Goal: Task Accomplishment & Management: Use online tool/utility

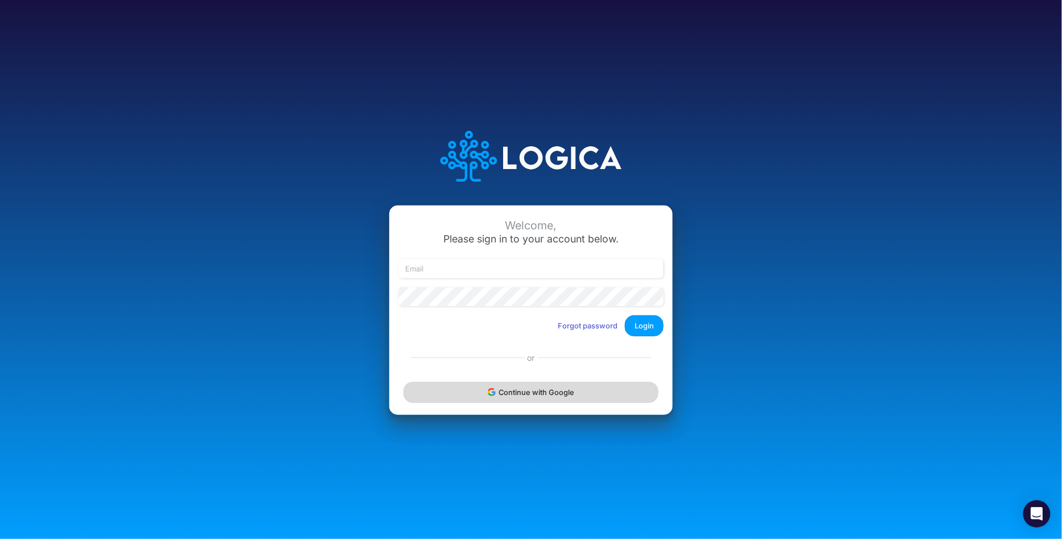
click at [531, 393] on button "Continue with Google" at bounding box center [531, 392] width 255 height 21
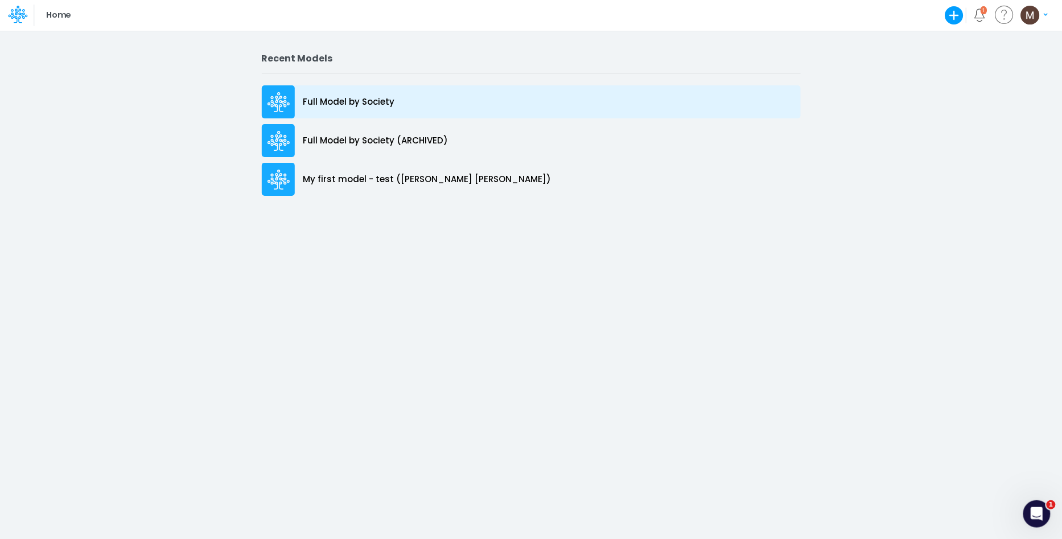
click at [364, 110] on div "Full Model by Society" at bounding box center [531, 101] width 539 height 33
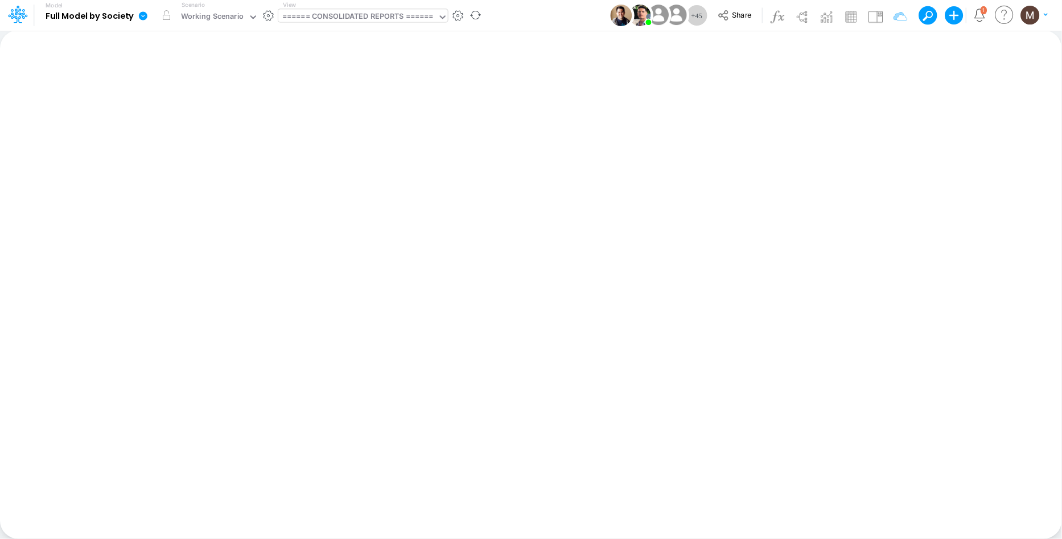
click at [385, 16] on div "====== CONSOLIDATED REPORTS ======" at bounding box center [357, 17] width 151 height 13
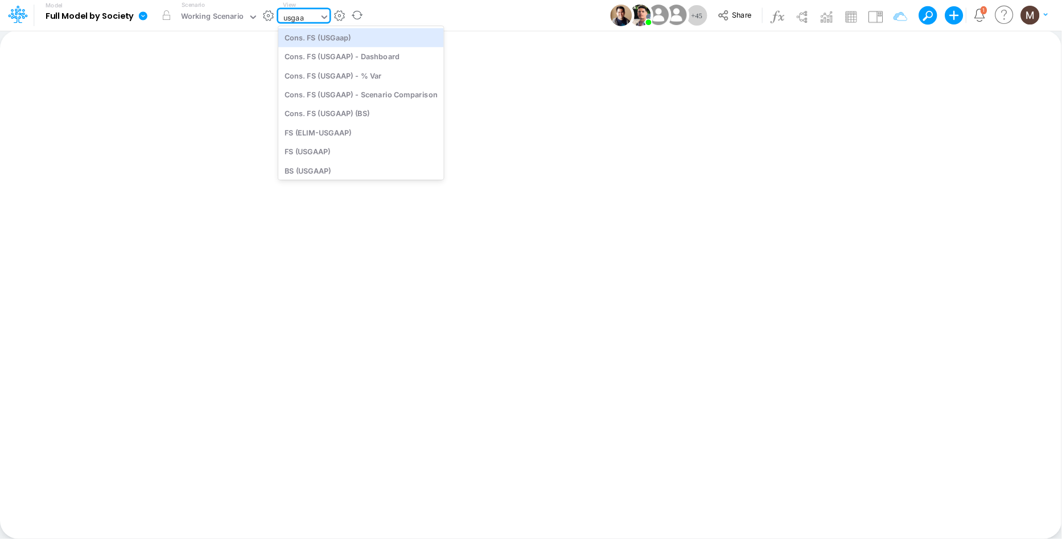
type input "usgaap"
click at [368, 36] on div "Cons. FS (USGaap)" at bounding box center [361, 37] width 166 height 19
type input "Consolidated FS - USGAAP"
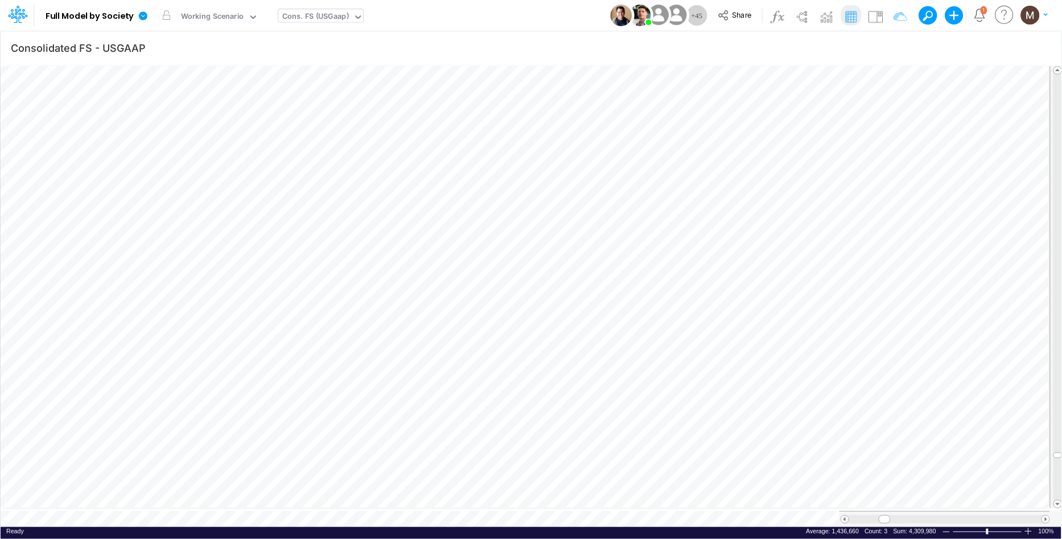
scroll to position [0, 1]
click at [319, 16] on div "Cons. FS (USGaap)" at bounding box center [315, 17] width 67 height 13
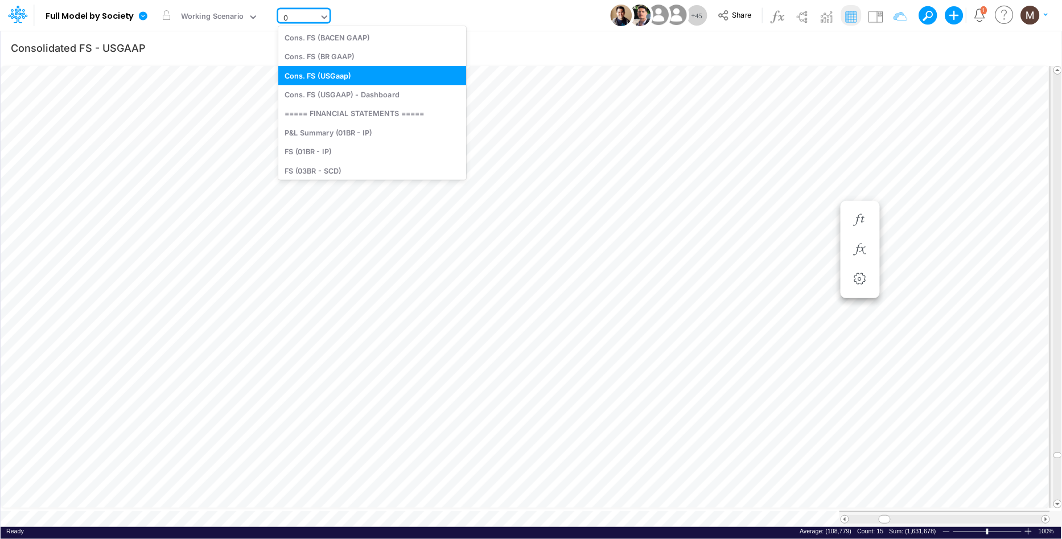
type input "01"
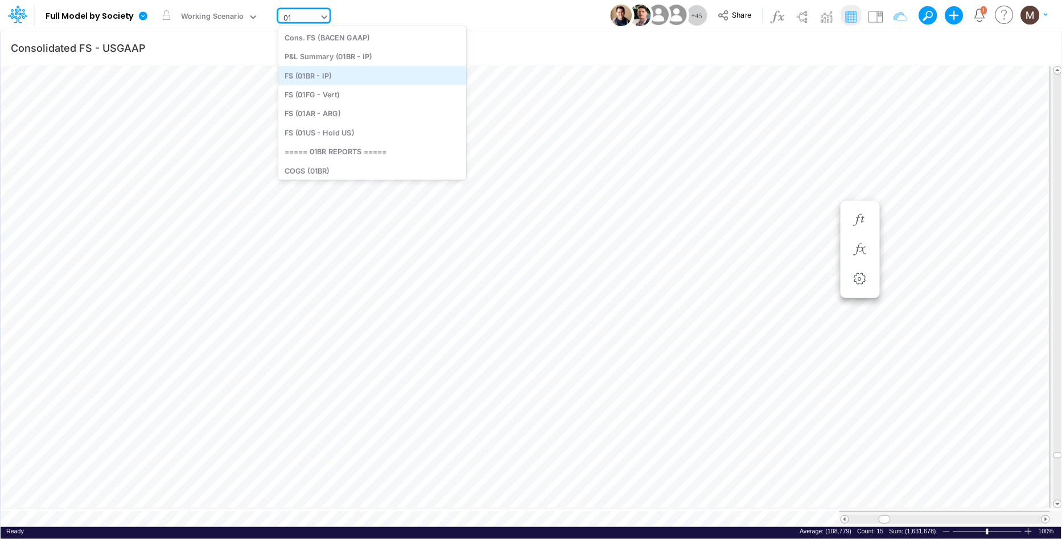
click at [329, 73] on div "FS (01BR - IP)" at bounding box center [372, 75] width 188 height 19
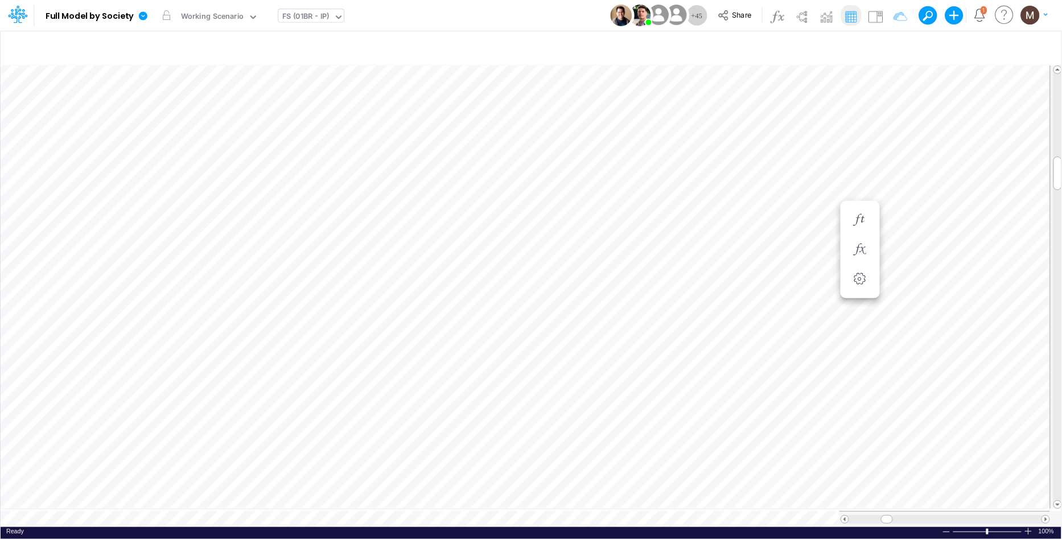
scroll to position [0, 1]
click at [641, 388] on icon "button" at bounding box center [634, 386] width 17 height 12
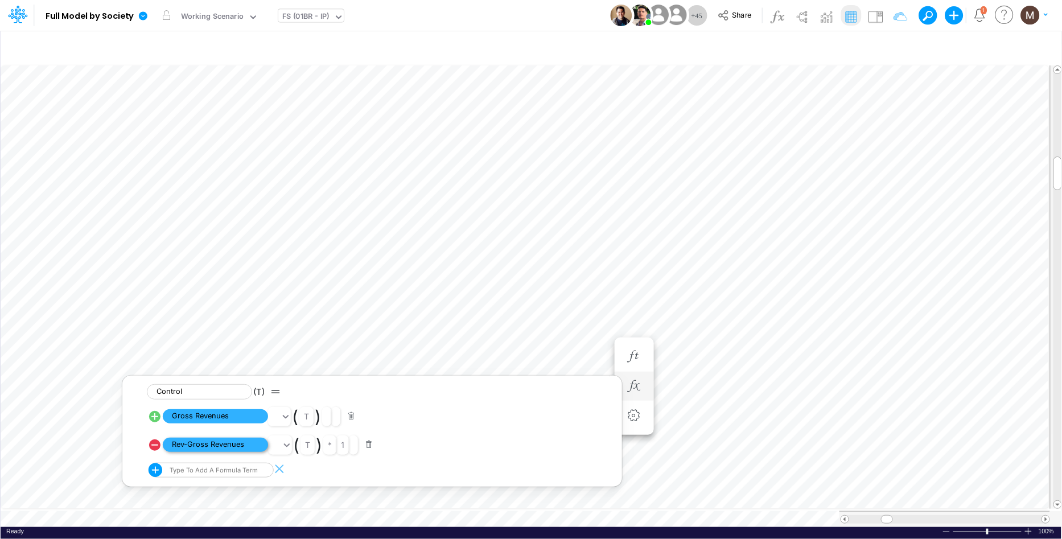
click at [210, 448] on span "Rev-Gross Revenues" at bounding box center [215, 445] width 105 height 14
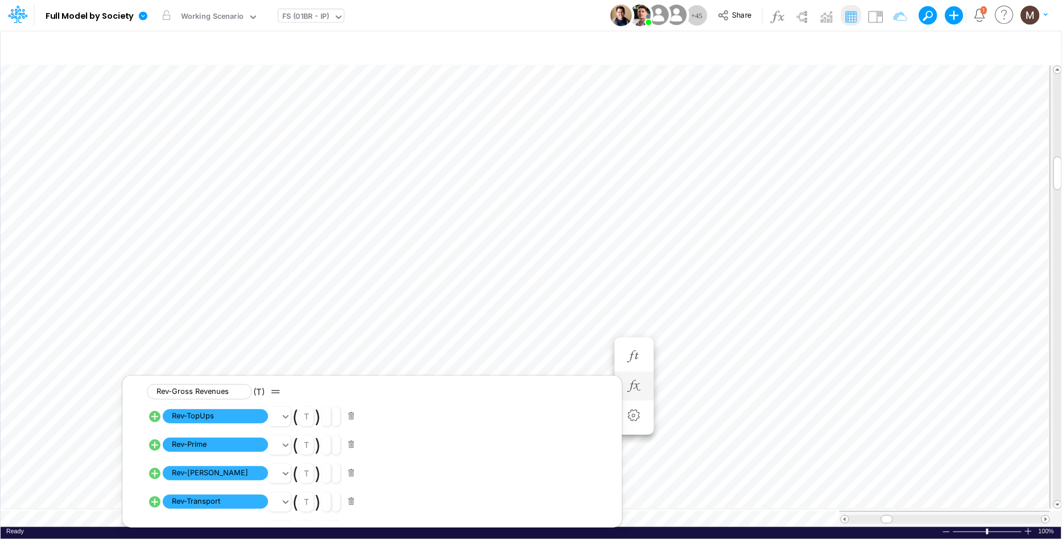
scroll to position [0, 1]
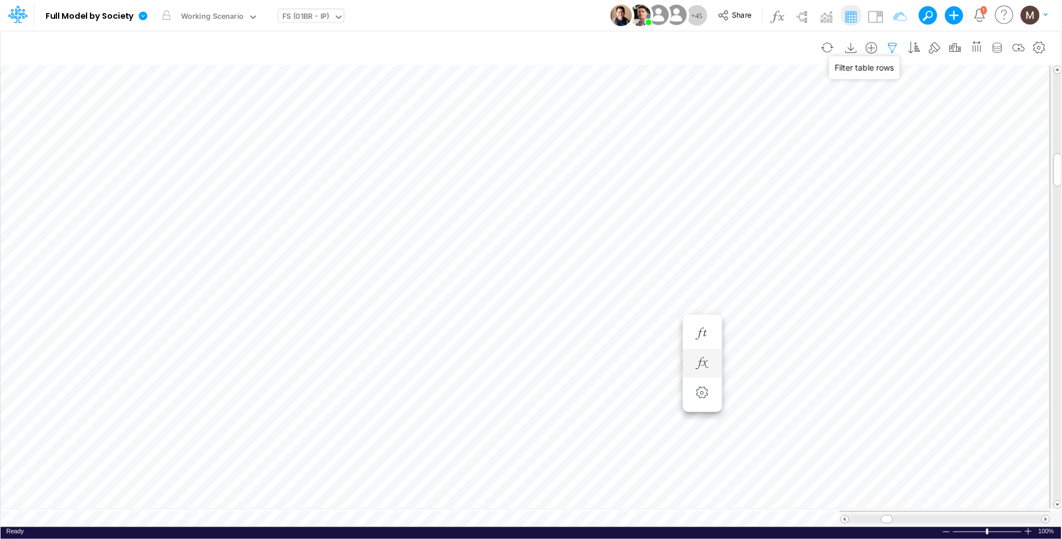
click at [893, 47] on icon "button" at bounding box center [893, 48] width 17 height 12
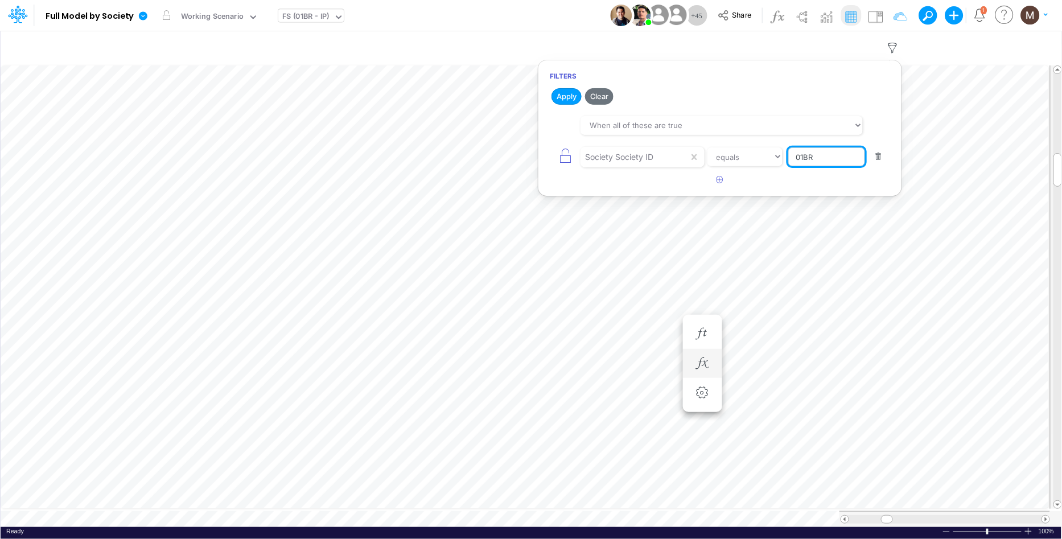
click at [804, 158] on input "01BR" at bounding box center [827, 156] width 77 height 19
type input "02BR"
click at [571, 95] on button "Apply" at bounding box center [567, 96] width 30 height 17
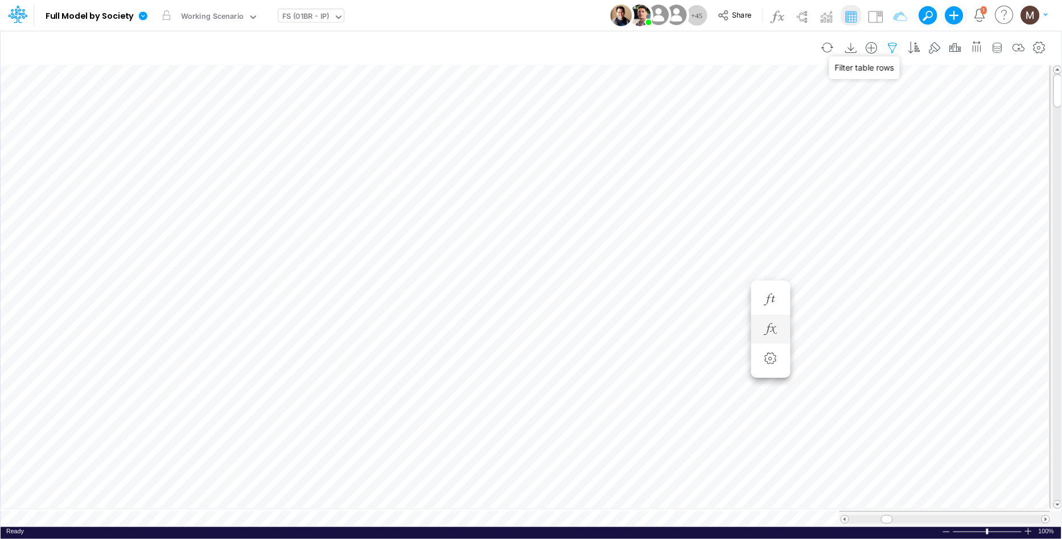
click at [896, 48] on icon "button" at bounding box center [893, 48] width 17 height 12
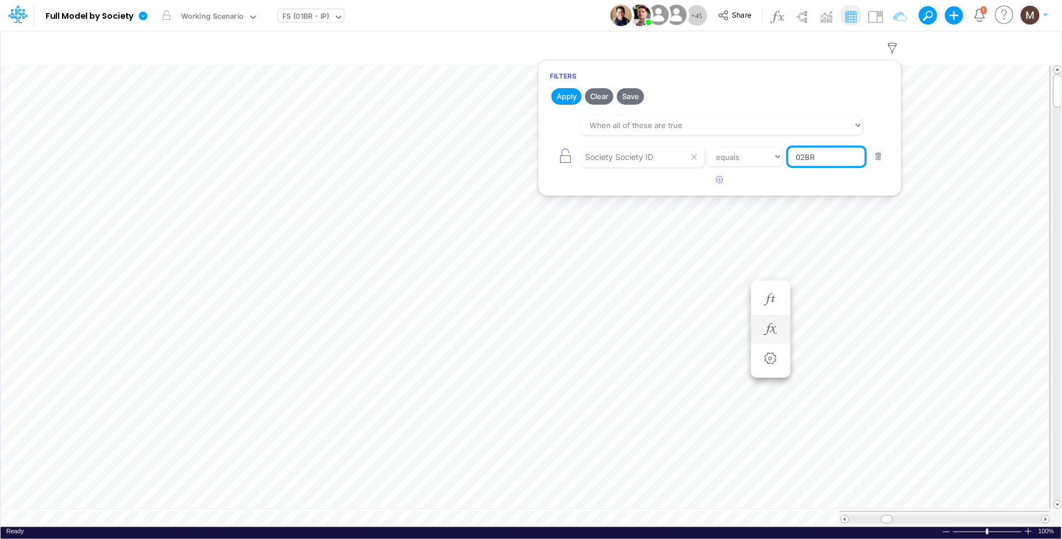
click at [806, 157] on input "02BR" at bounding box center [827, 156] width 77 height 19
type input "03BR"
click at [563, 93] on button "Apply" at bounding box center [567, 96] width 30 height 17
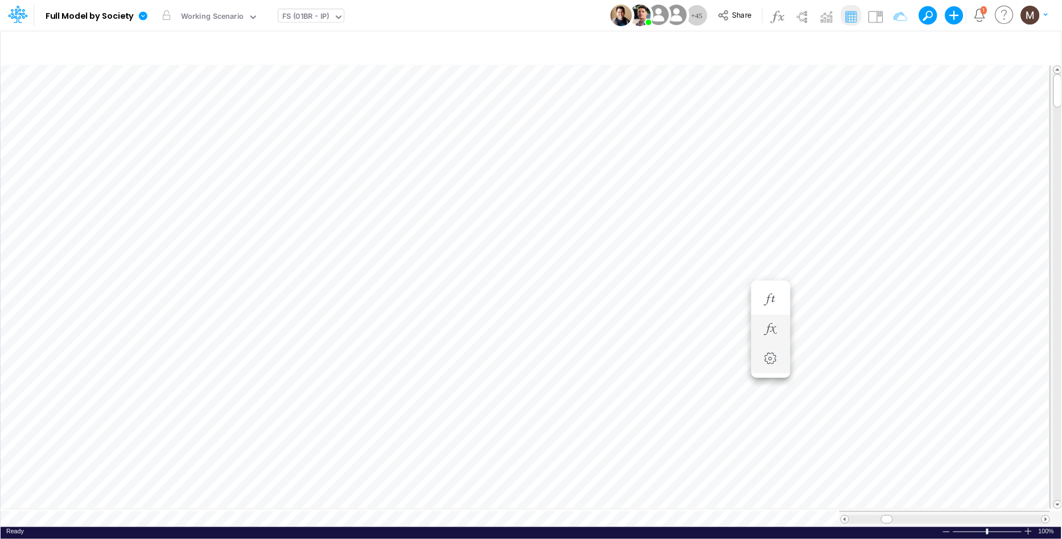
scroll to position [0, 1]
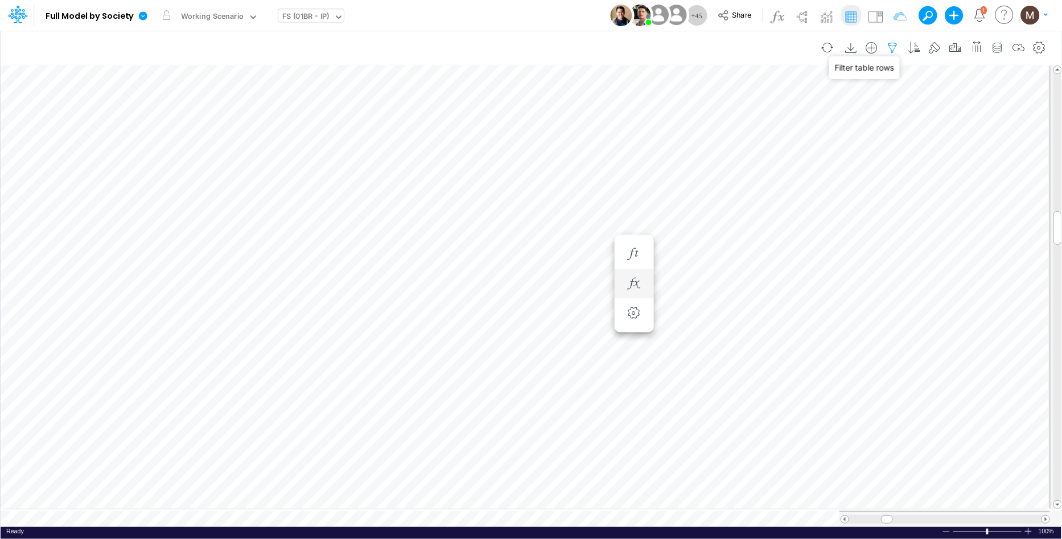
click at [892, 48] on icon "button" at bounding box center [893, 48] width 17 height 12
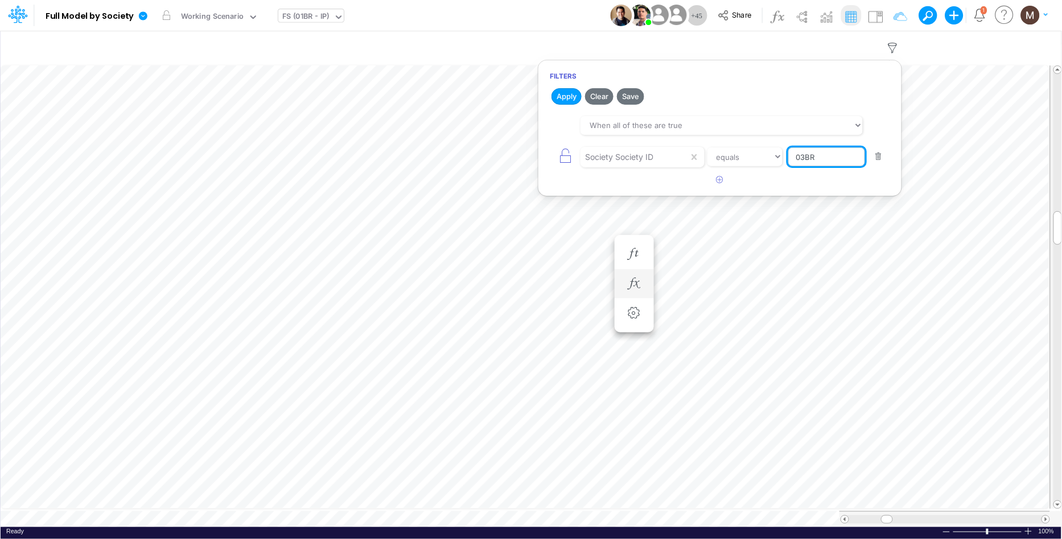
click at [805, 157] on input "03BR" at bounding box center [827, 156] width 77 height 19
type input "01BR"
click at [559, 83] on h6 "Filters" at bounding box center [720, 76] width 363 height 20
click at [559, 95] on button "Apply" at bounding box center [567, 96] width 30 height 17
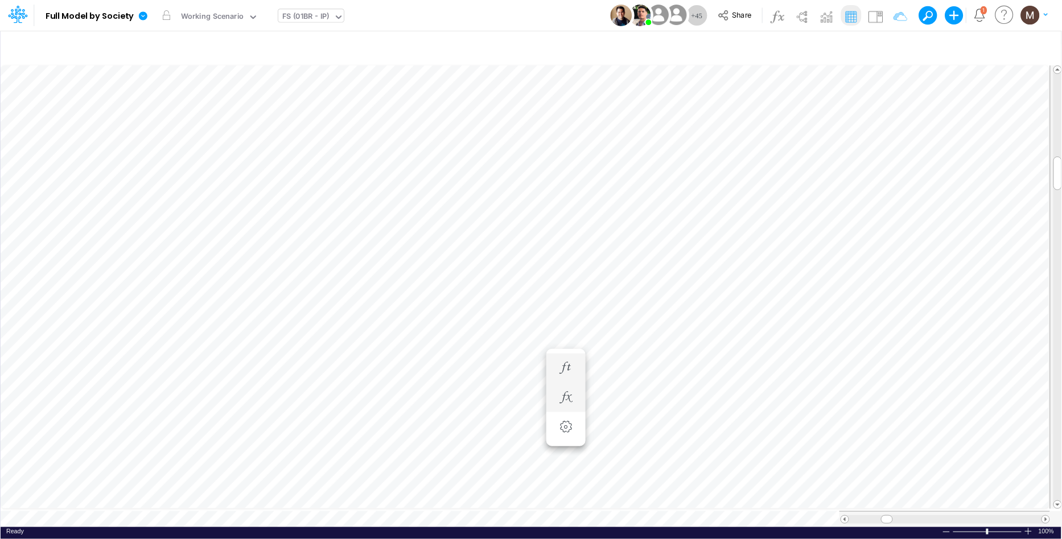
scroll to position [0, 1]
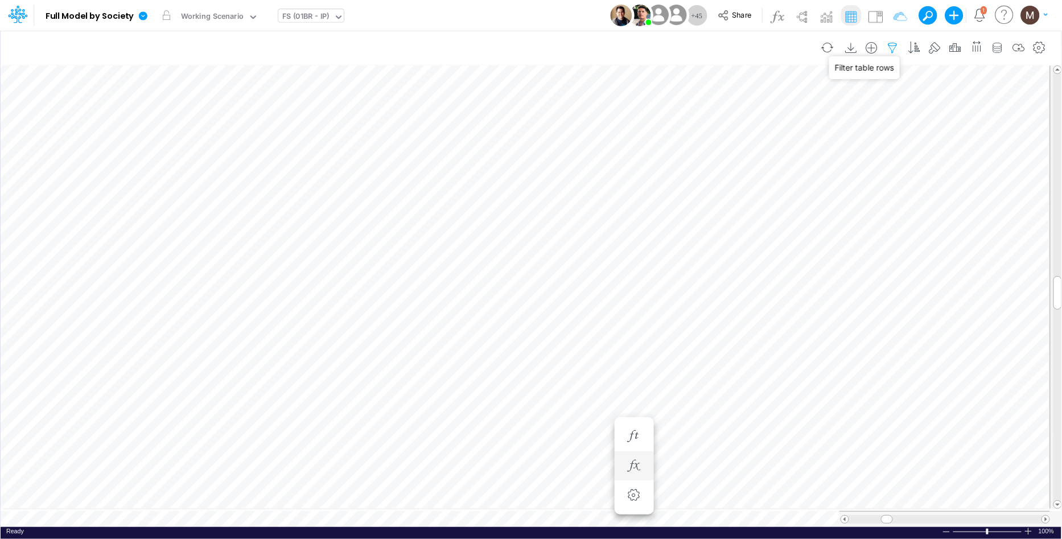
click at [889, 46] on icon "button" at bounding box center [893, 48] width 17 height 12
click at [311, 18] on div "FS (01BR - IP)" at bounding box center [305, 17] width 47 height 13
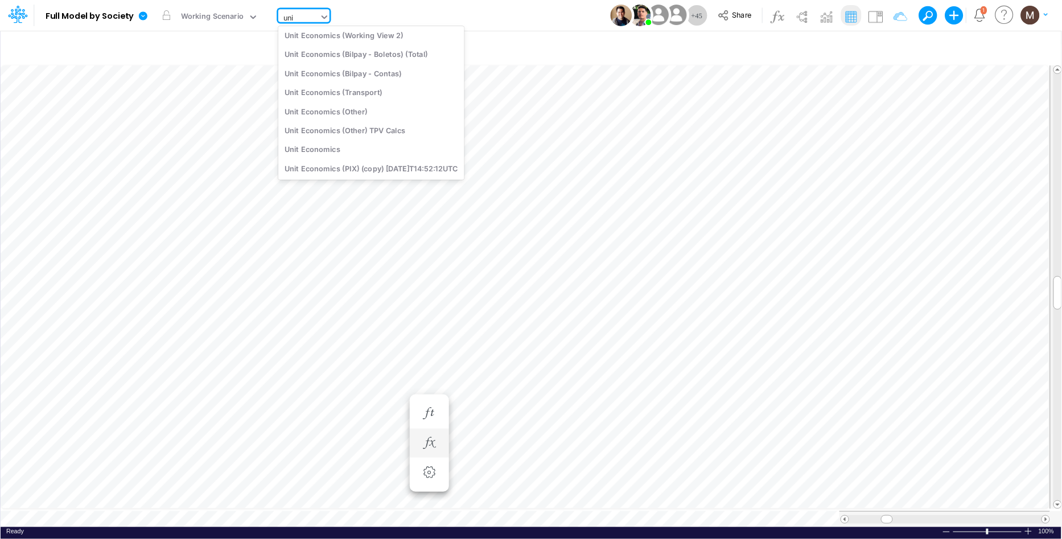
scroll to position [91, 0]
type input "unit ec"
click at [335, 26] on div "Unit Economics (Working View)" at bounding box center [371, 31] width 186 height 19
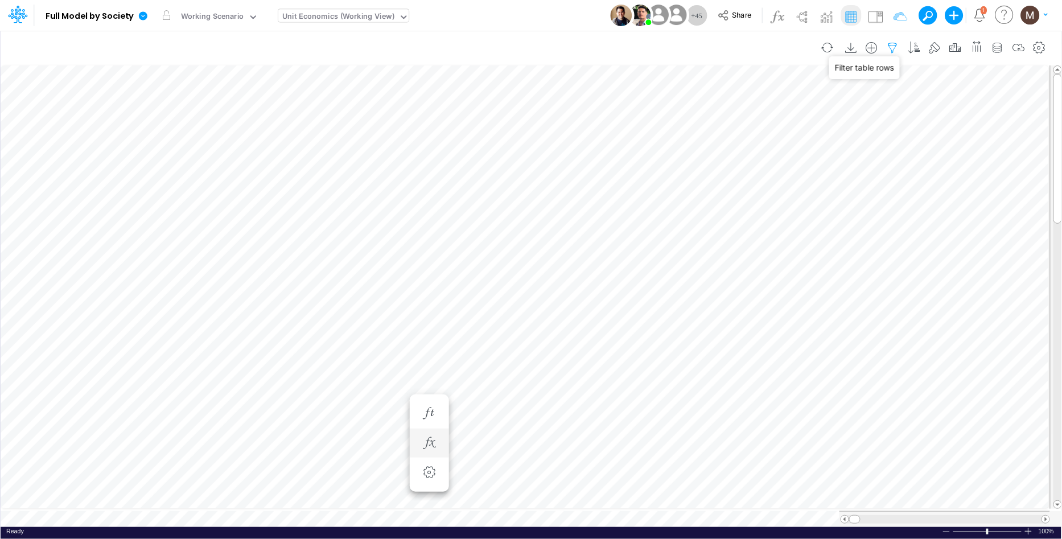
click at [890, 48] on icon "button" at bounding box center [893, 48] width 17 height 12
select select "contains"
select select "tableSearchOR"
select select "contains"
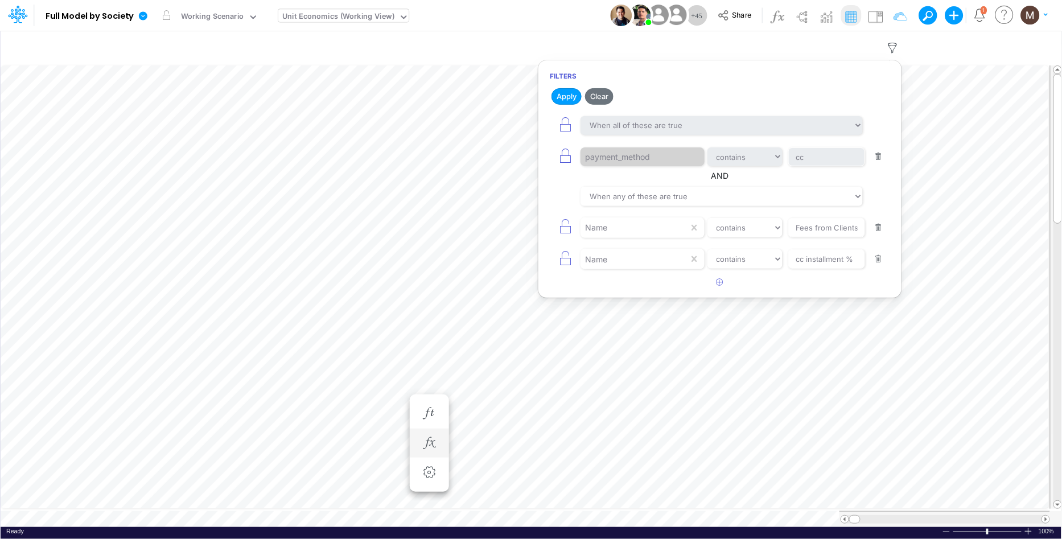
click at [882, 152] on button "button" at bounding box center [879, 156] width 22 height 15
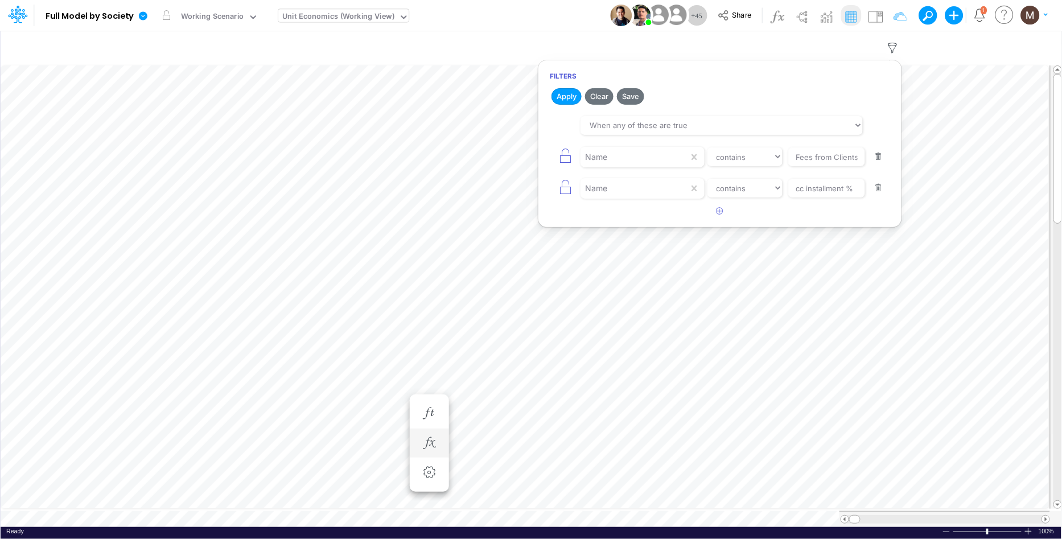
click at [881, 157] on button "button" at bounding box center [879, 156] width 22 height 15
type input "cc installment %"
click at [881, 157] on button "button" at bounding box center [879, 156] width 22 height 15
click at [726, 121] on button "button" at bounding box center [720, 121] width 22 height 19
select select "tableSearchOR"
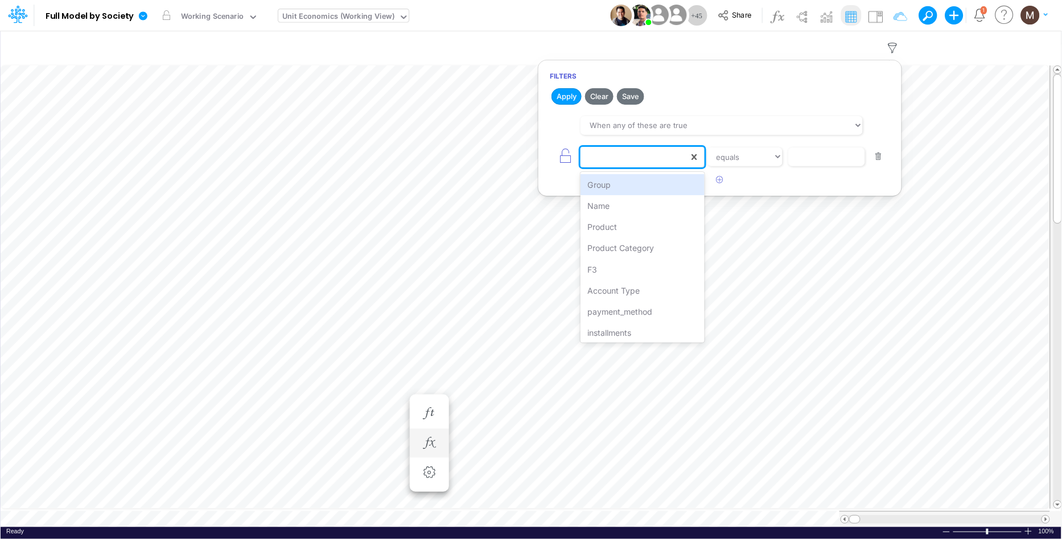
click at [641, 164] on div at bounding box center [635, 156] width 108 height 19
click at [630, 270] on div "F3" at bounding box center [643, 269] width 124 height 21
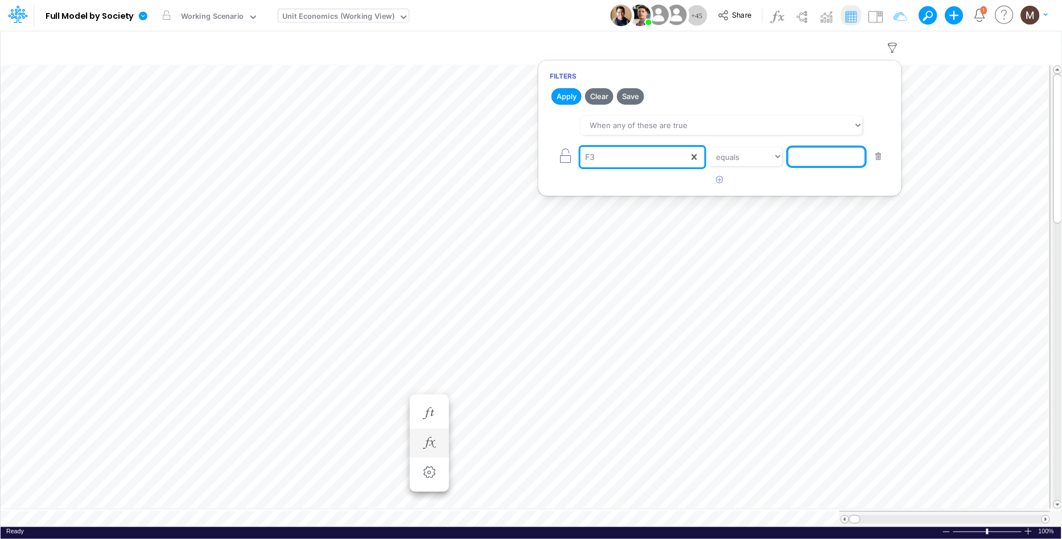
click at [828, 158] on input "text" at bounding box center [827, 156] width 77 height 19
type input "cc rpay"
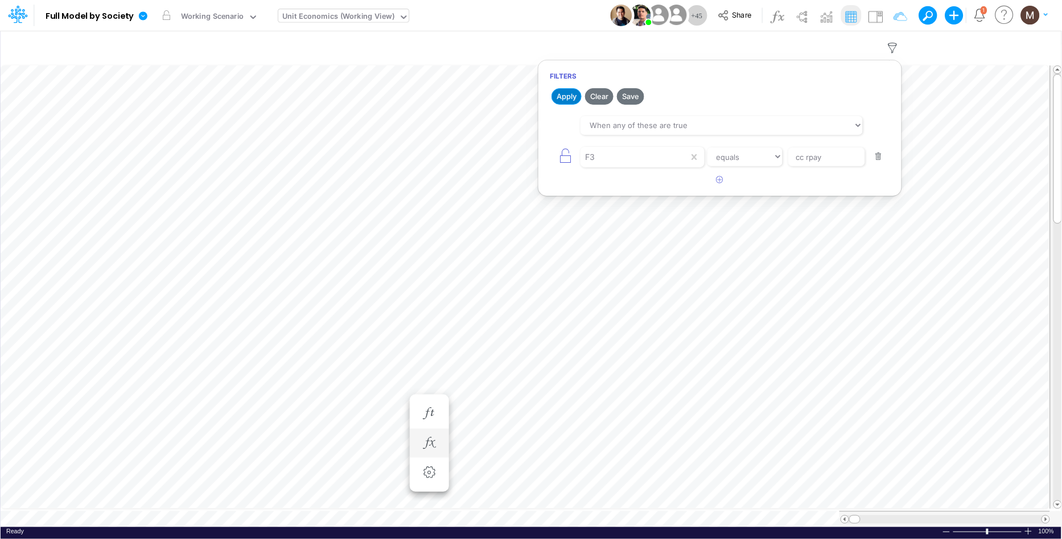
click at [563, 100] on button "Apply" at bounding box center [567, 96] width 30 height 17
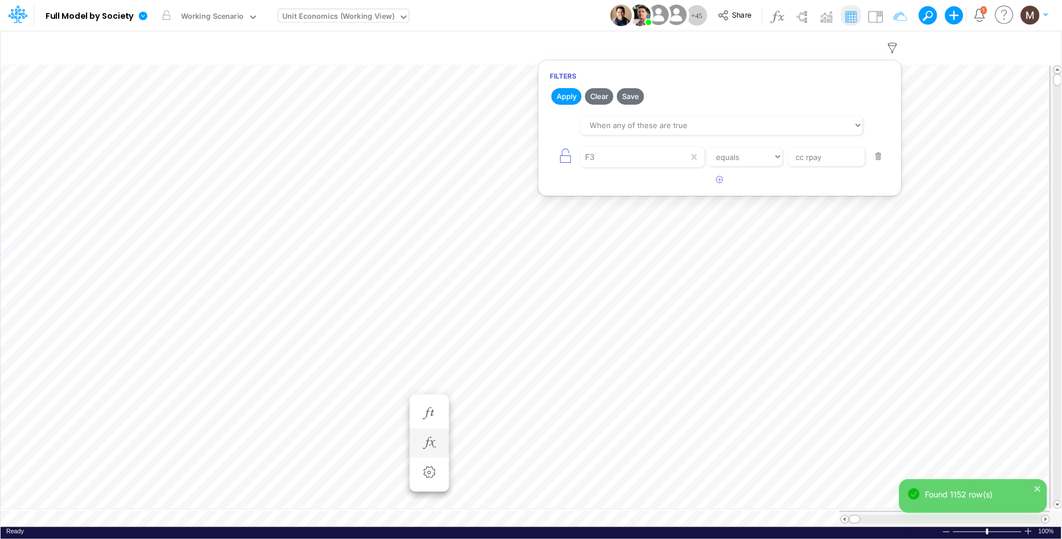
scroll to position [0, 1]
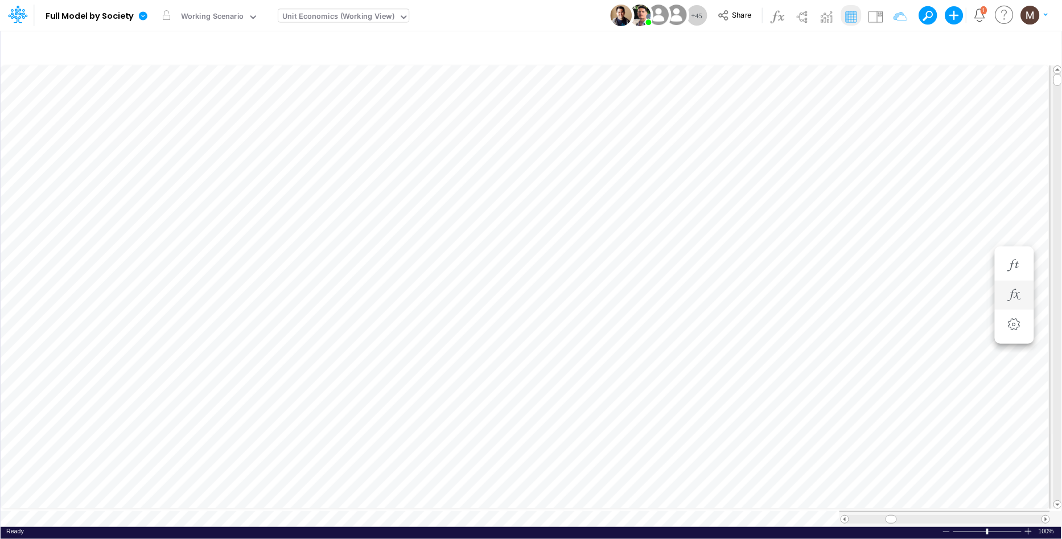
scroll to position [0, 1]
click at [891, 48] on icon "button" at bounding box center [893, 48] width 17 height 12
select select "tableSearchOR"
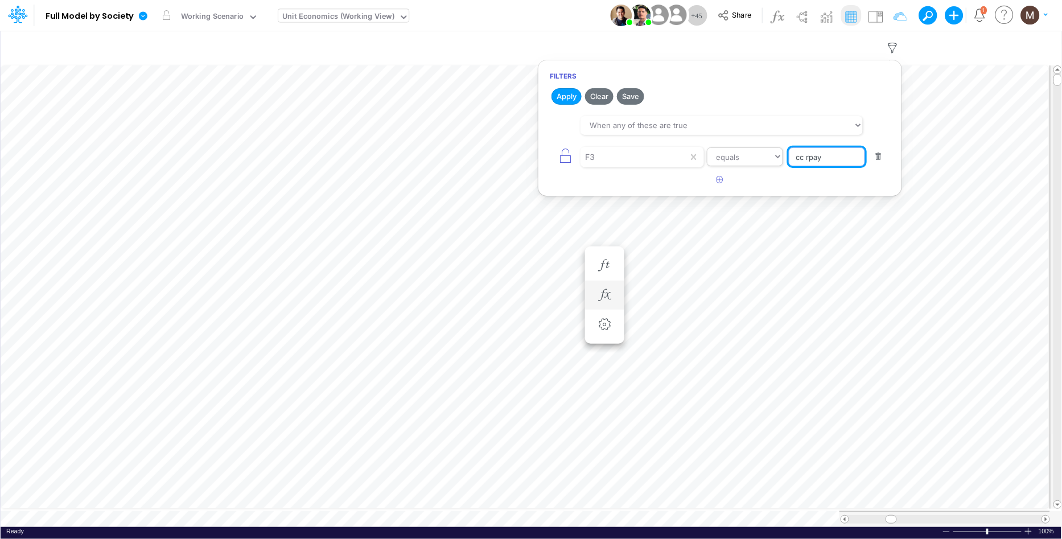
drag, startPoint x: 828, startPoint y: 158, endPoint x: 767, endPoint y: 159, distance: 60.9
click at [767, 159] on div "F3 equals not equal starts with ends with contains cc rpay" at bounding box center [720, 157] width 340 height 26
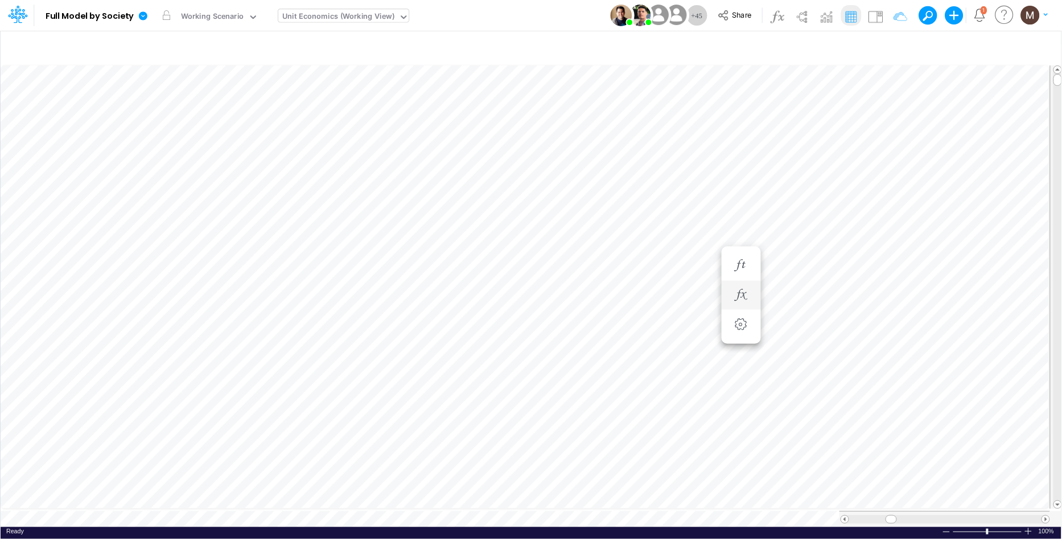
click at [349, 527] on div "Ready 100% Sum: null Max: null Min: null Numerical Count: null Count: null Aver…" at bounding box center [531, 534] width 1061 height 14
type input "Consolidated FS - USGAAP"
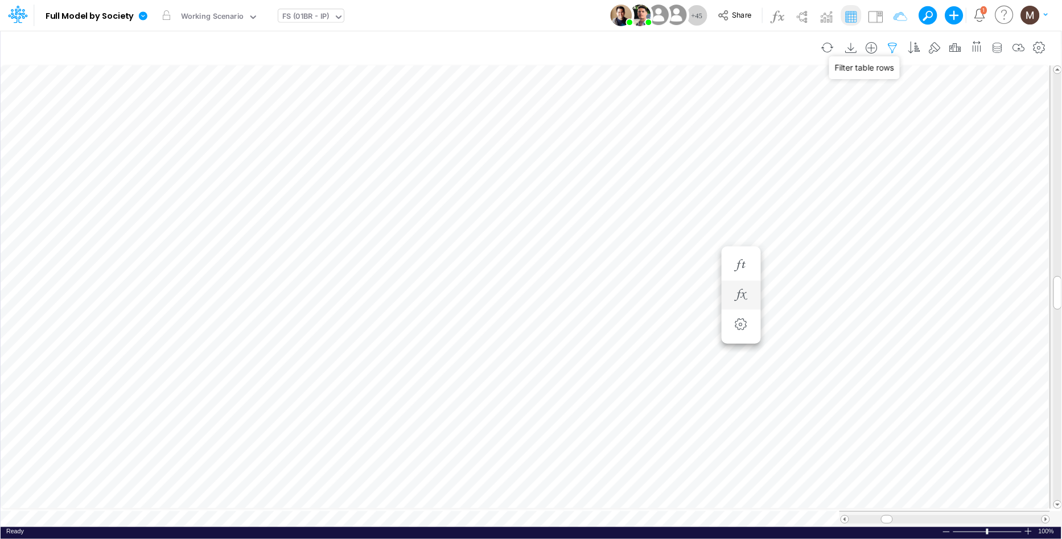
click at [893, 46] on icon "button" at bounding box center [893, 48] width 17 height 12
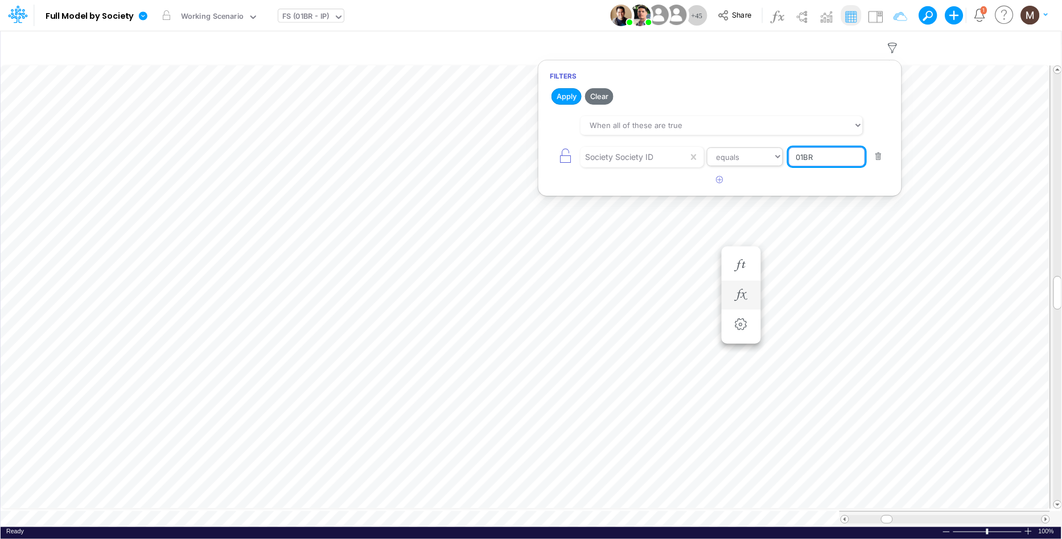
drag, startPoint x: 798, startPoint y: 159, endPoint x: 758, endPoint y: 162, distance: 40.0
click at [758, 162] on div "Society Society ID equals not equal starts with ends with contains 01BR" at bounding box center [720, 157] width 340 height 26
type input "0"
type input "ELIM-BACEN"
click at [574, 99] on button "Apply" at bounding box center [567, 96] width 30 height 17
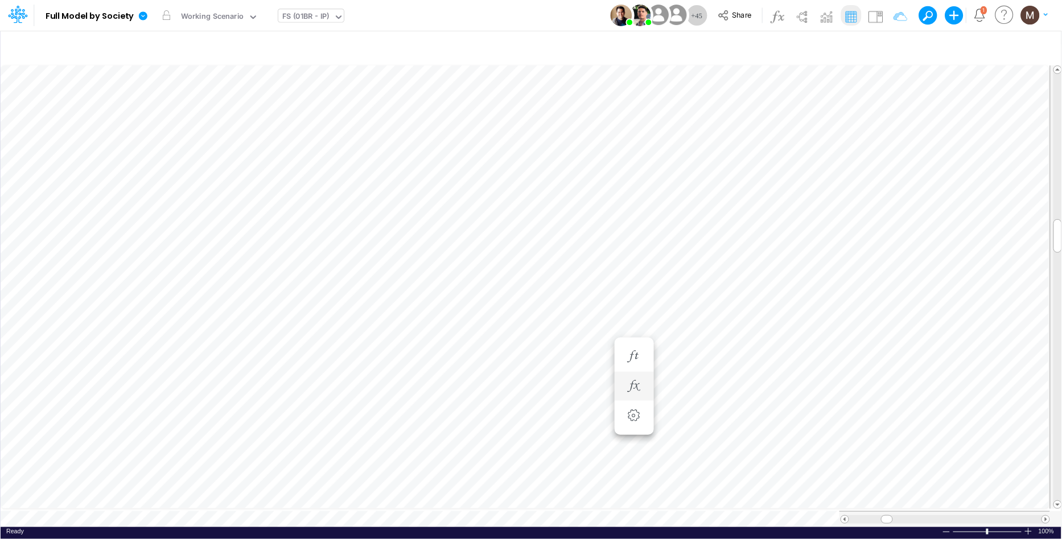
type input "Consolidated FS - USGAAP"
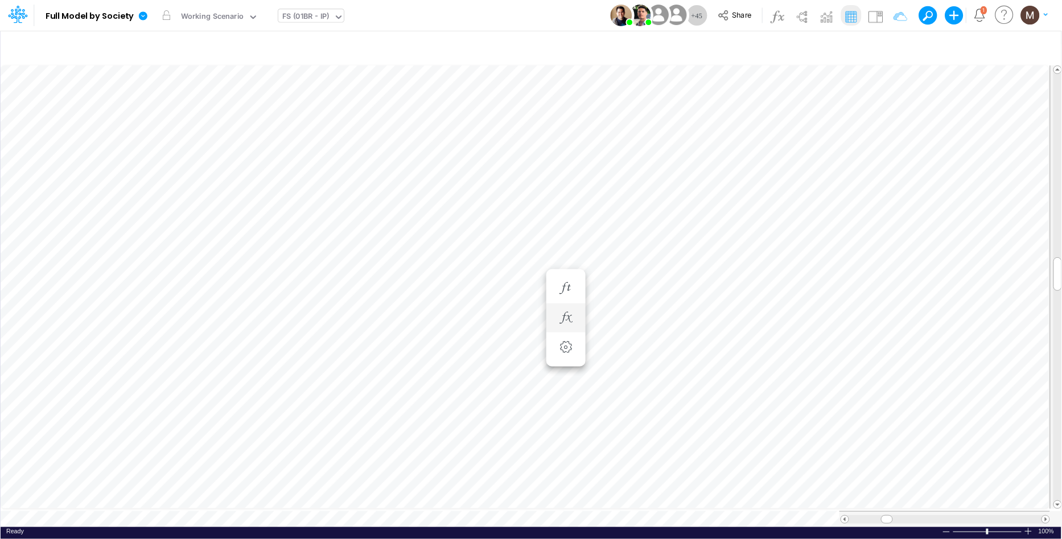
scroll to position [0, 1]
click at [635, 235] on icon "button" at bounding box center [634, 231] width 17 height 12
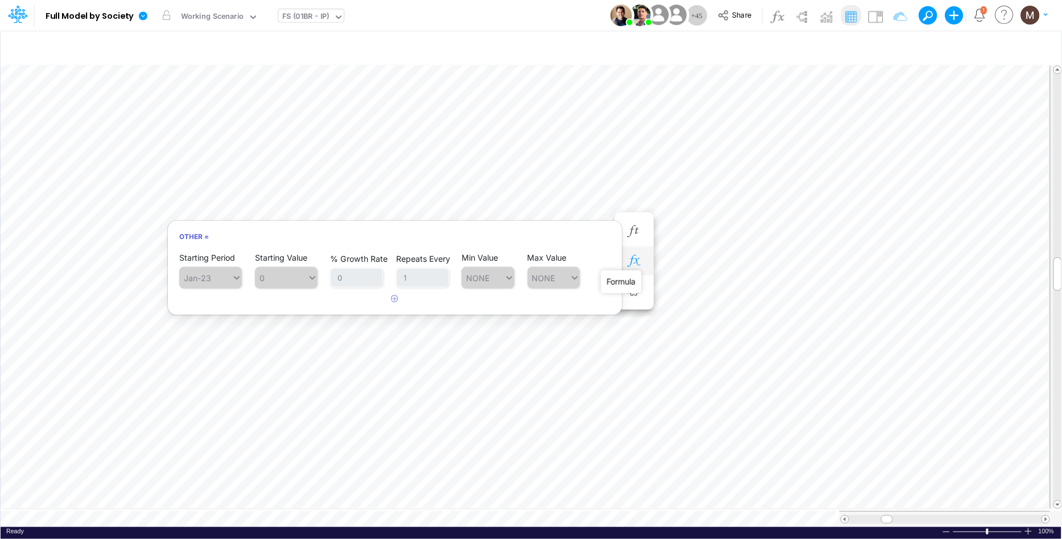
click at [634, 263] on icon "button" at bounding box center [634, 261] width 17 height 12
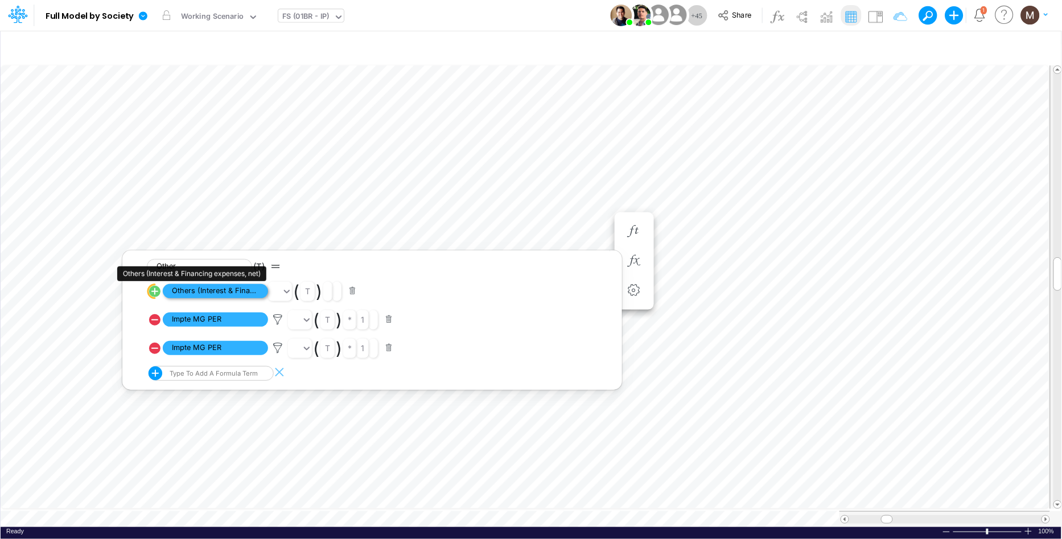
click at [190, 290] on span "Others (Interest & Financing expenses, net)" at bounding box center [215, 291] width 105 height 14
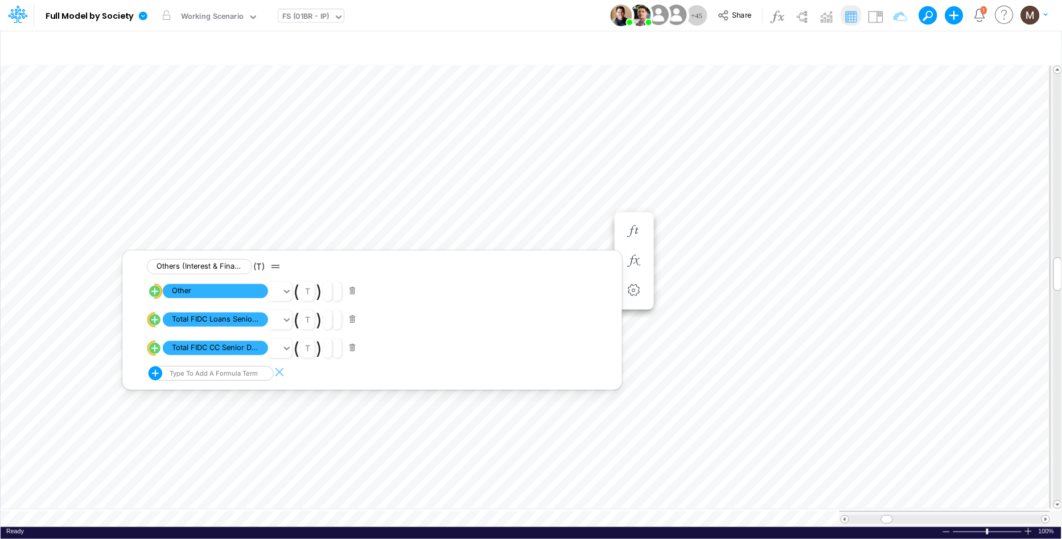
scroll to position [0, 1]
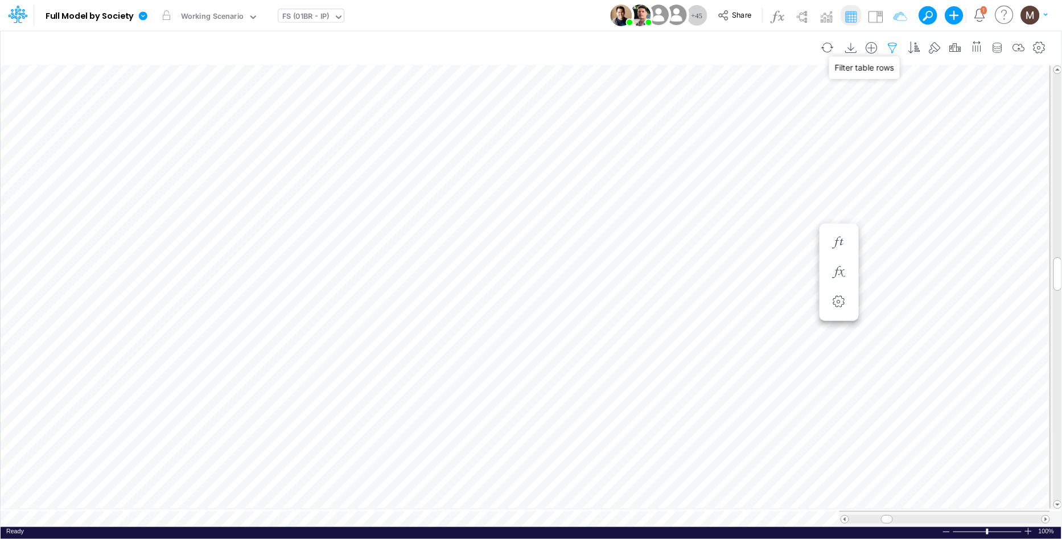
click at [890, 48] on icon "button" at bounding box center [893, 48] width 17 height 12
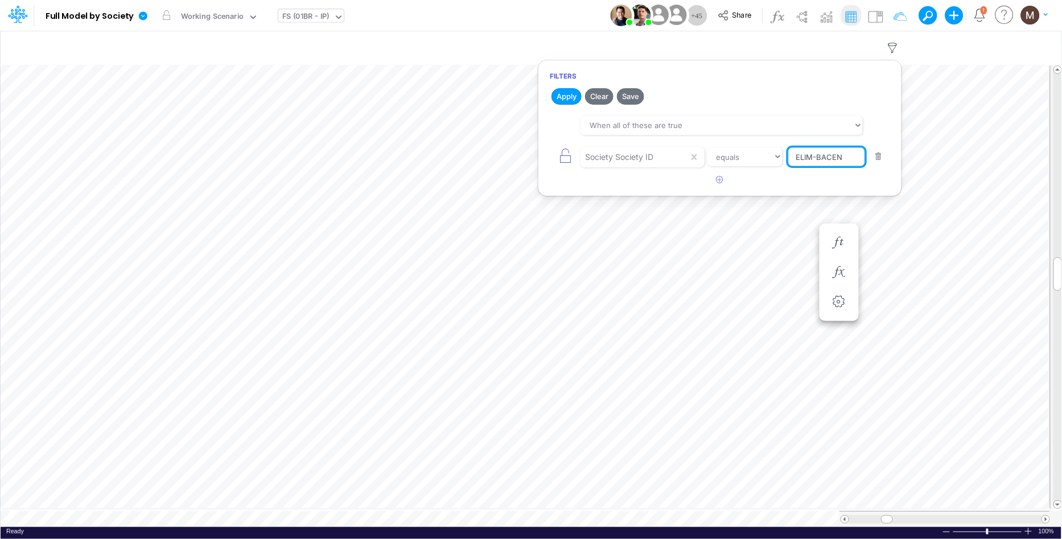
drag, startPoint x: 828, startPoint y: 155, endPoint x: 815, endPoint y: 157, distance: 13.1
click at [815, 157] on input "ELIM-BACEN" at bounding box center [827, 156] width 77 height 19
type input "ELIM-BRGAAP"
click at [569, 95] on button "Apply" at bounding box center [567, 96] width 30 height 17
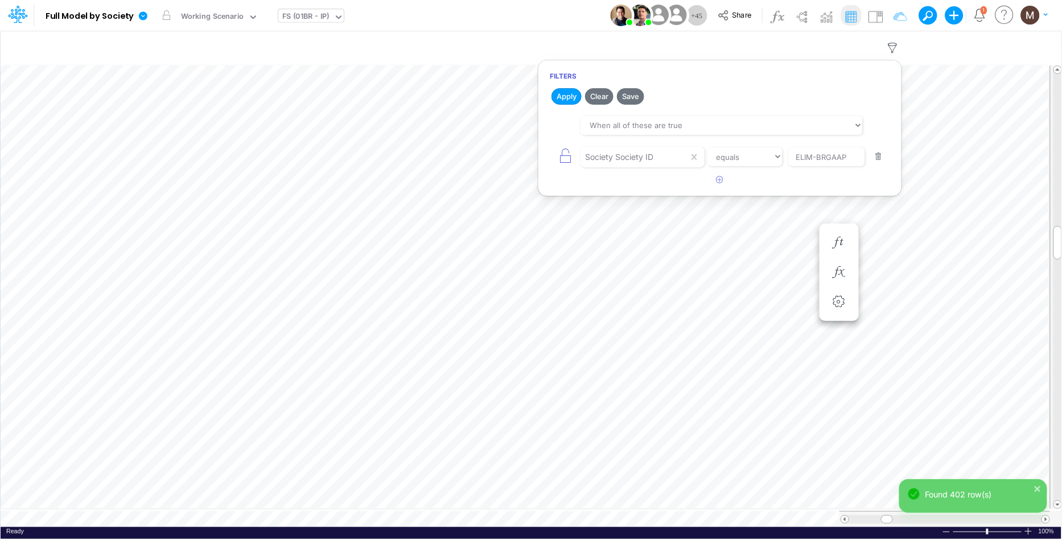
scroll to position [0, 1]
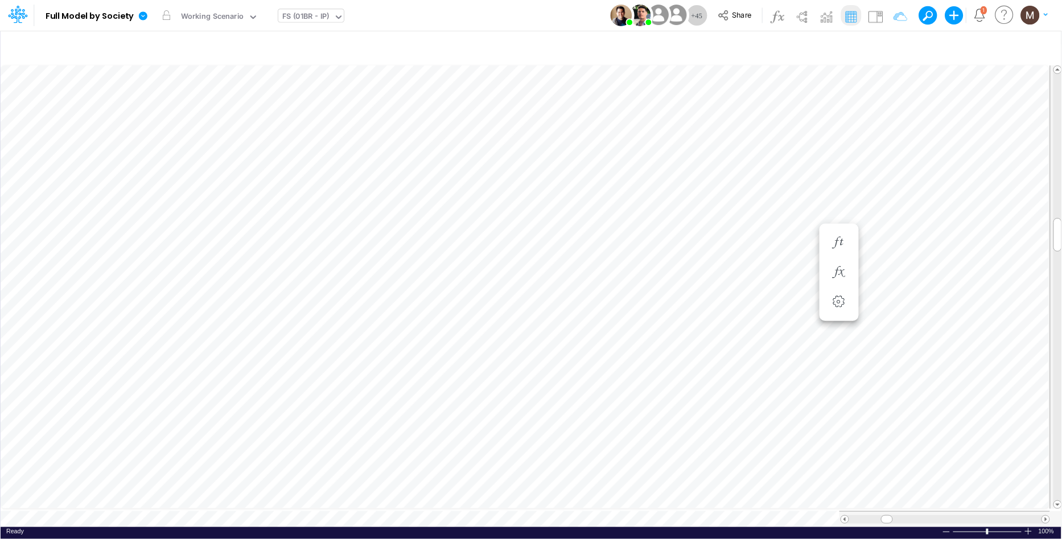
scroll to position [0, 1]
click at [896, 48] on icon "button" at bounding box center [893, 48] width 17 height 12
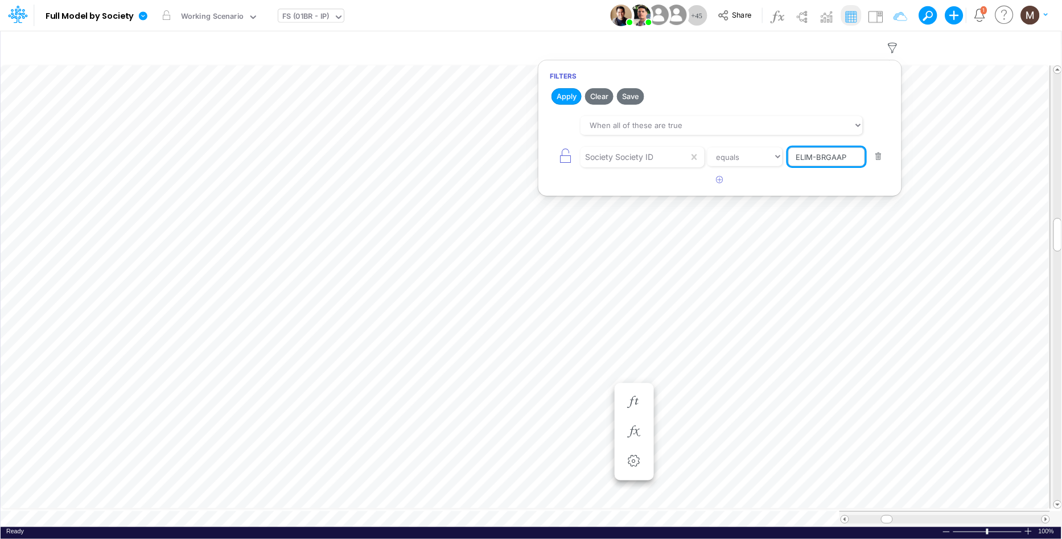
click at [852, 158] on input "ELIM-BRGAAP" at bounding box center [827, 156] width 77 height 19
type input "ELIM-USGAAP"
click at [570, 99] on button "Apply" at bounding box center [567, 96] width 30 height 17
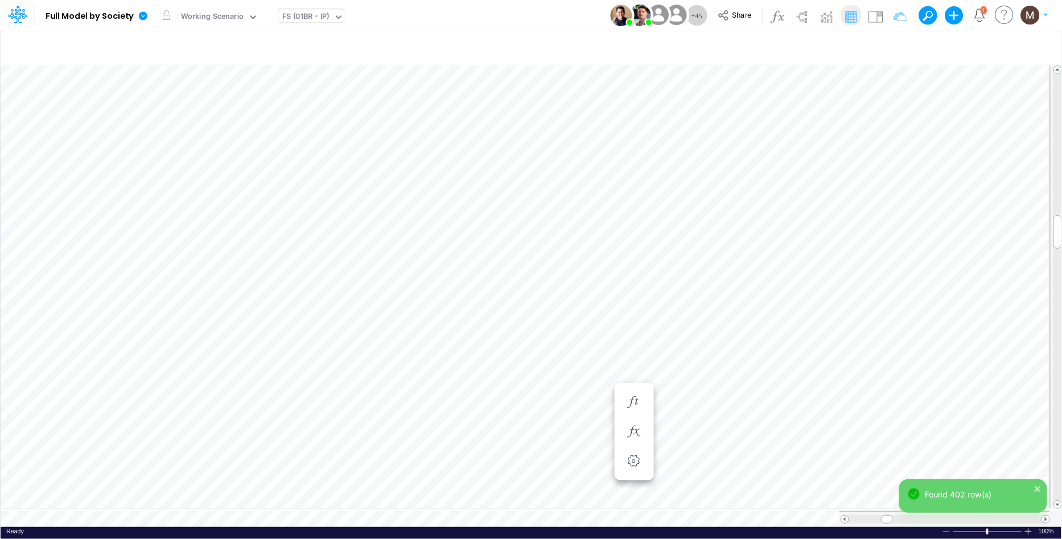
scroll to position [0, 1]
click at [892, 43] on icon "button" at bounding box center [893, 48] width 17 height 12
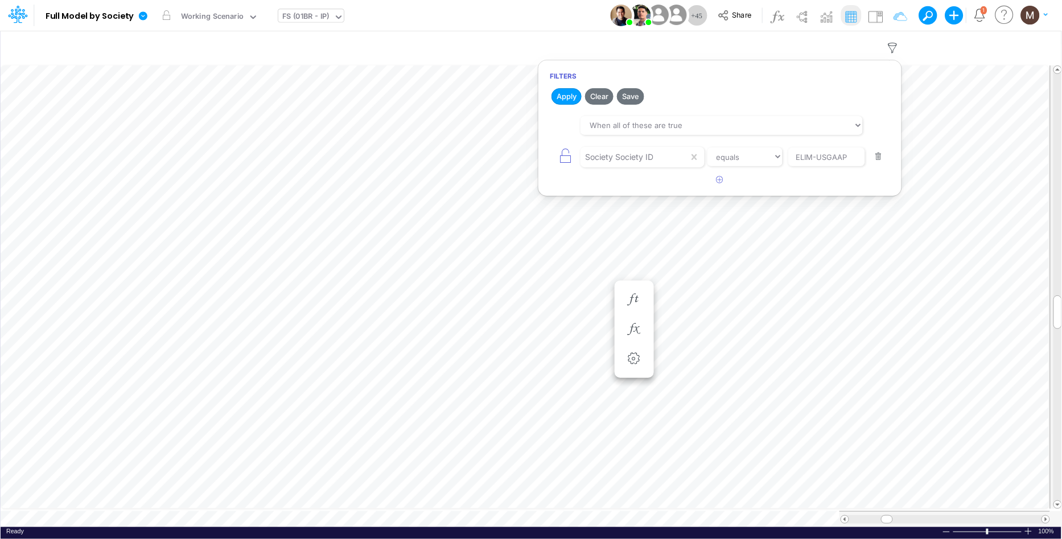
type input "Consolidated FS - USGAAP"
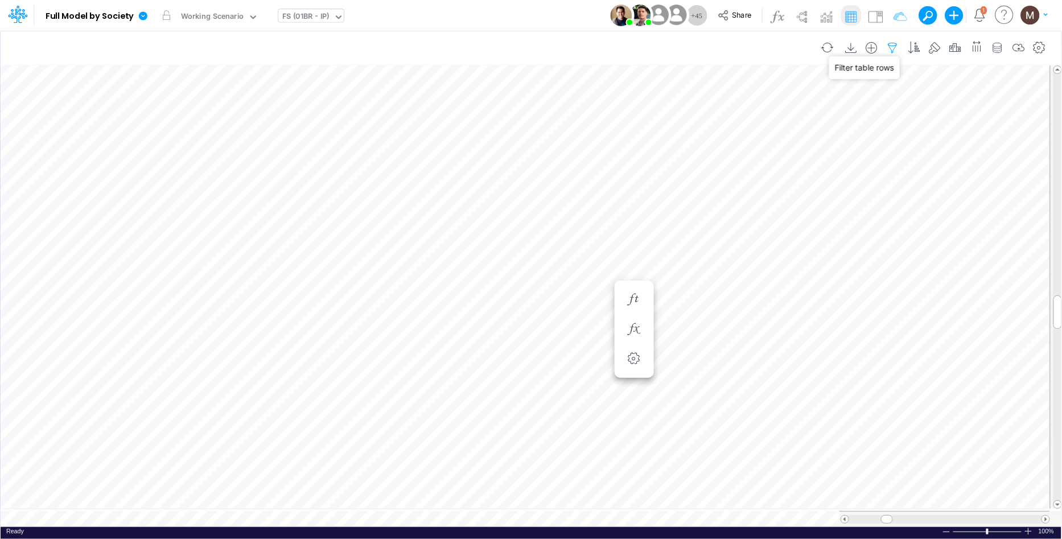
click at [896, 47] on icon "button" at bounding box center [893, 48] width 17 height 12
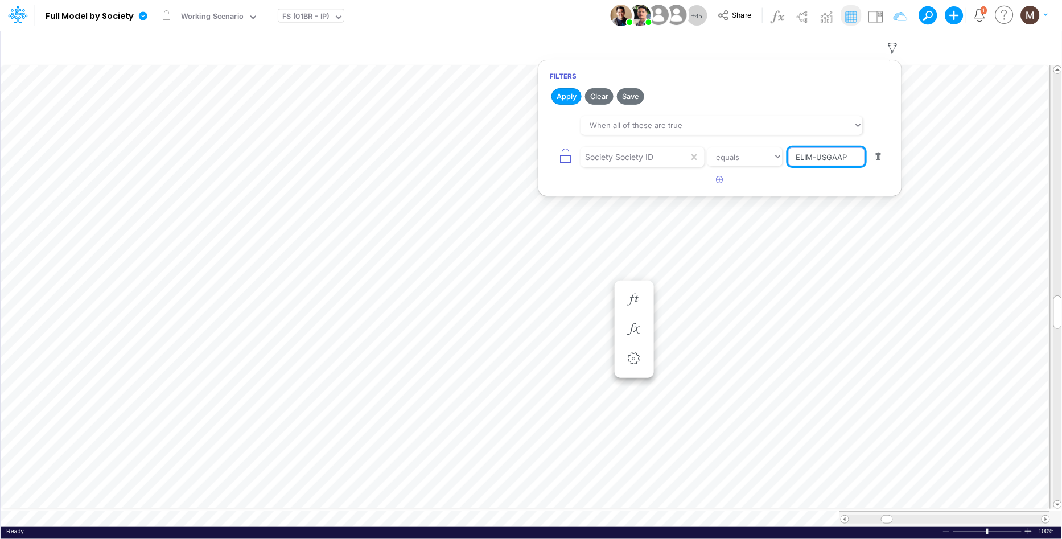
drag, startPoint x: 851, startPoint y: 155, endPoint x: 734, endPoint y: 147, distance: 116.4
click at [740, 147] on div "Society Society ID equals not equal starts with ends with contains ELIM-USGAAP" at bounding box center [720, 157] width 340 height 26
type input "01CG"
click at [567, 95] on button "Apply" at bounding box center [567, 96] width 30 height 17
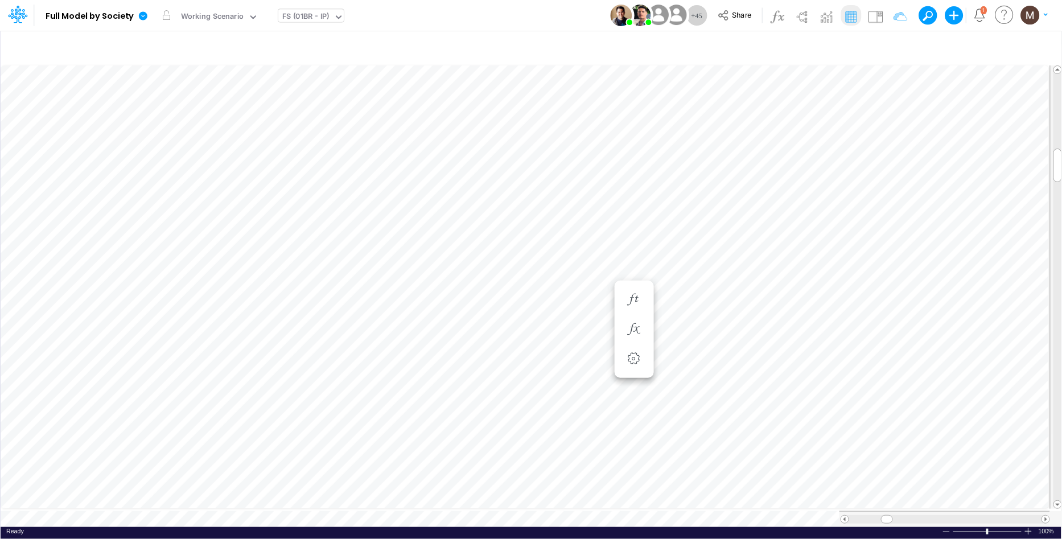
scroll to position [0, 1]
